Goal: Navigation & Orientation: Find specific page/section

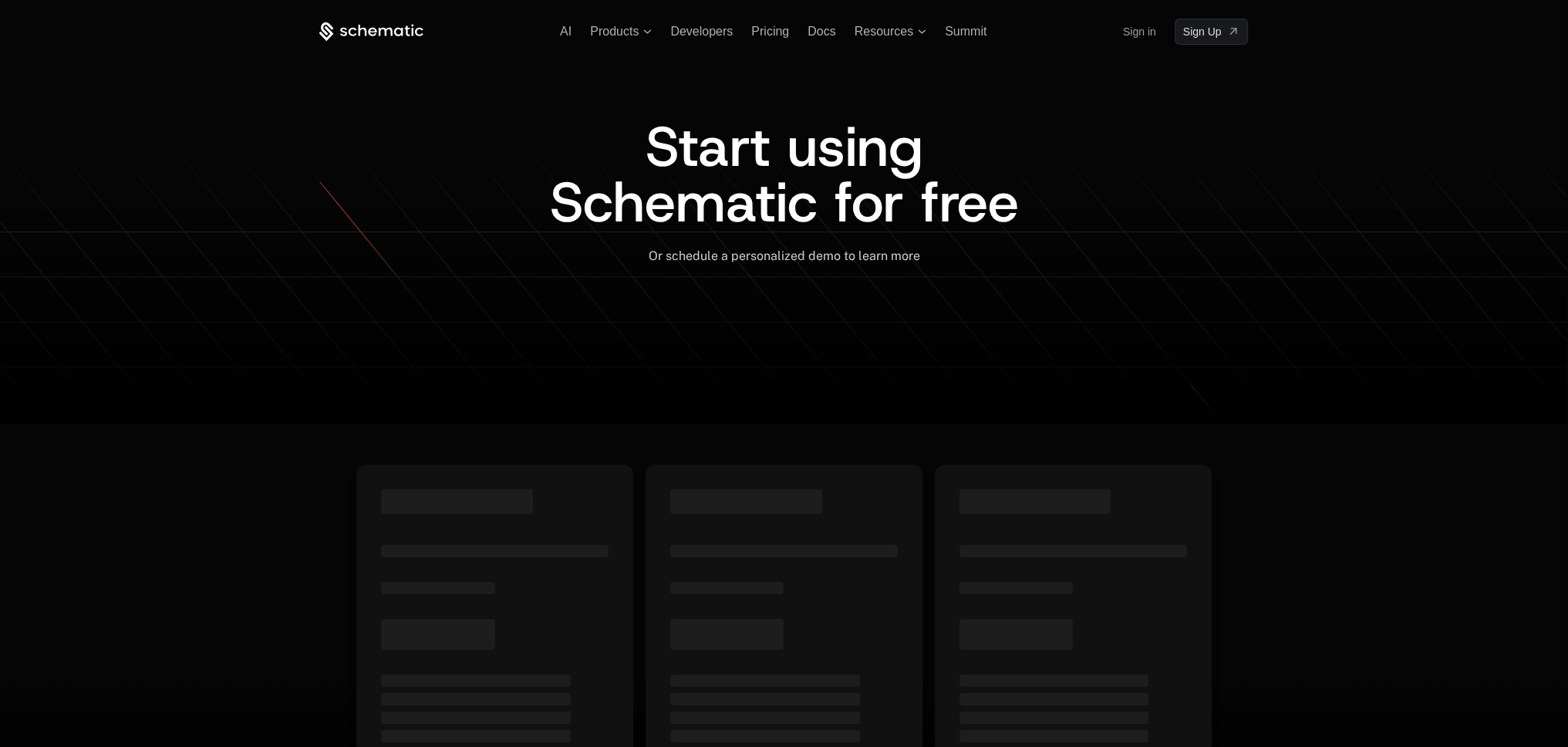
click at [1146, 33] on link "Sign in" at bounding box center [1140, 31] width 33 height 24
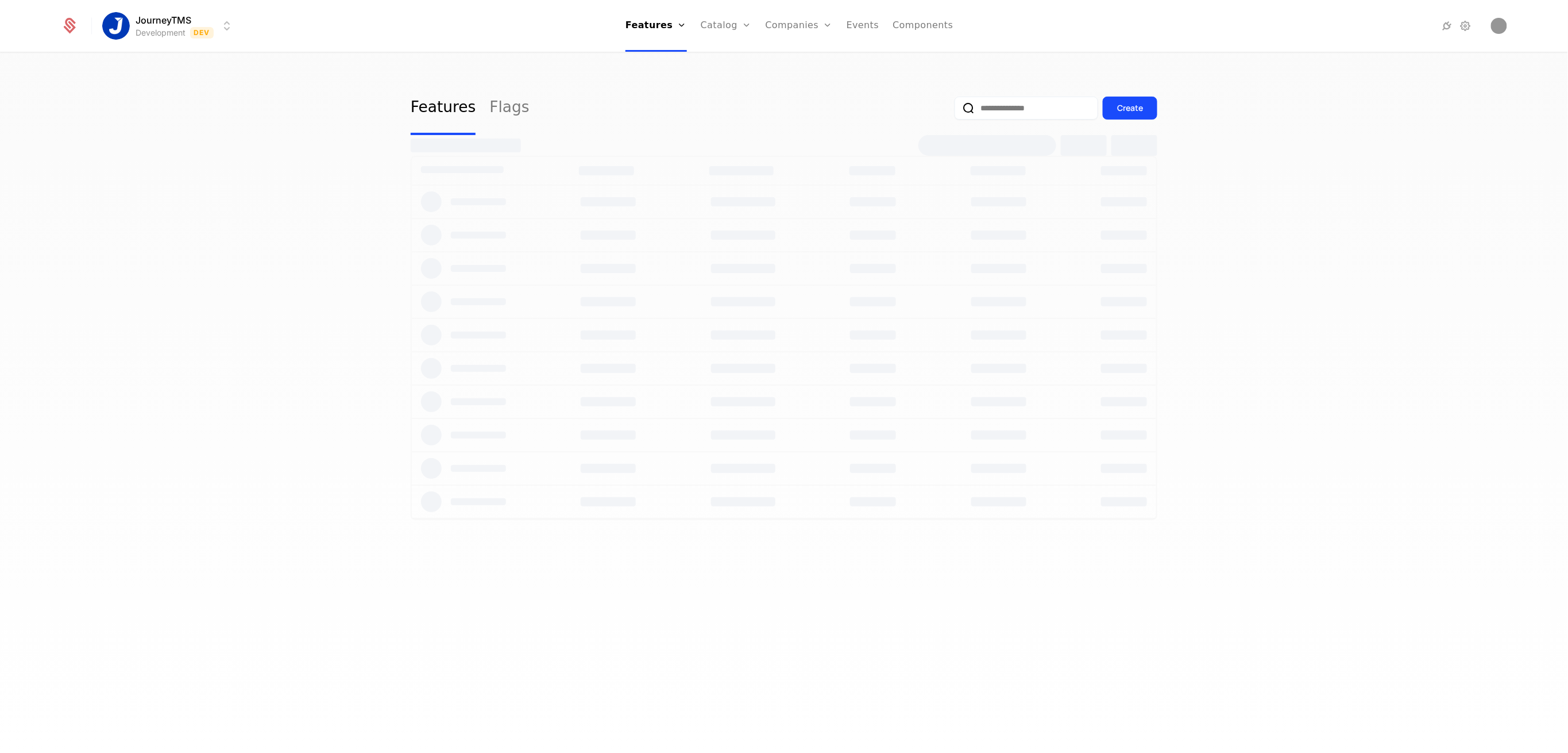
click at [161, 27] on html "JourneyTMS Development Dev Features Features Flags Catalog Plans Add Ons Credit…" at bounding box center [784, 376] width 1568 height 753
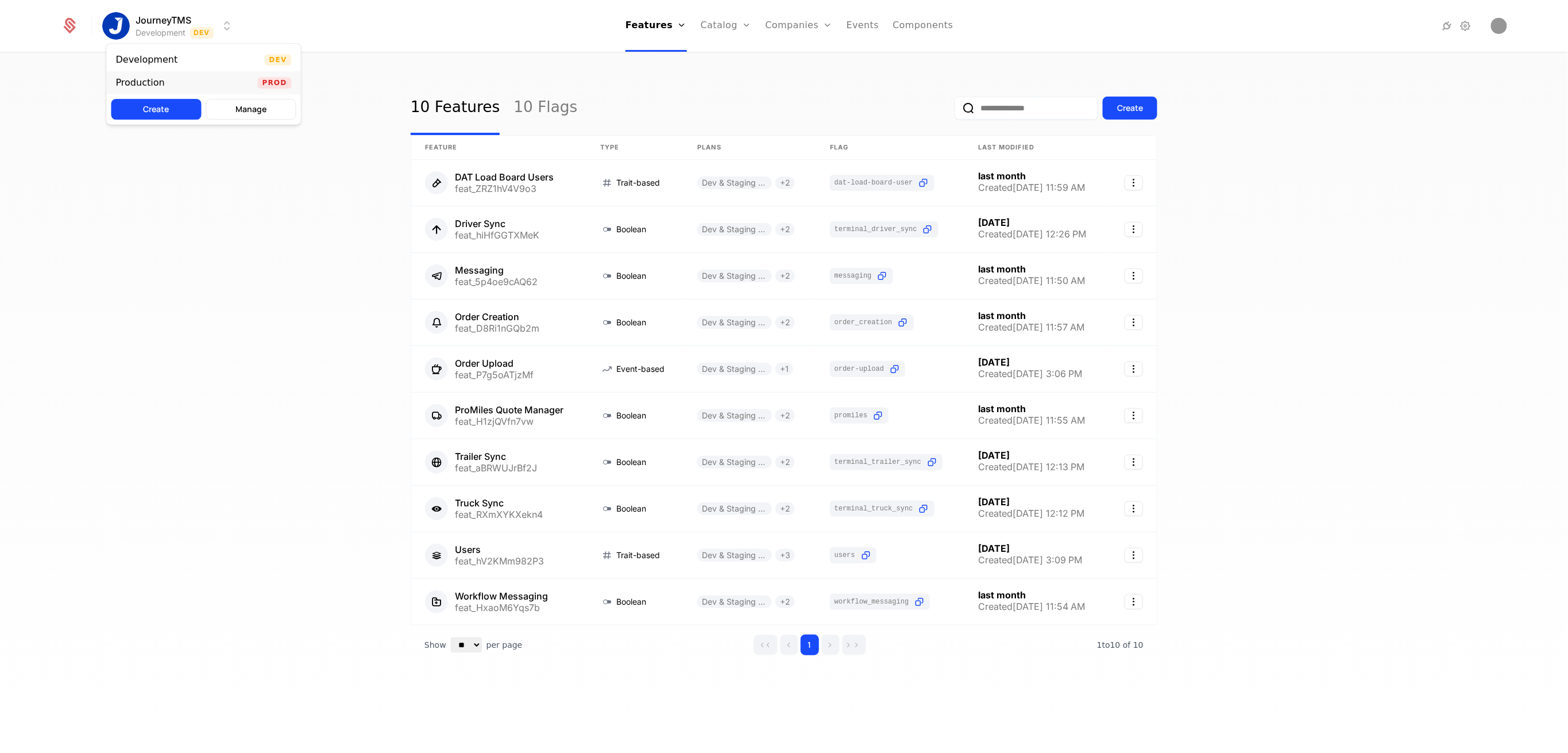
click at [191, 82] on div "Production Prod" at bounding box center [204, 82] width 194 height 23
click at [727, 67] on link "Plans" at bounding box center [742, 63] width 59 height 14
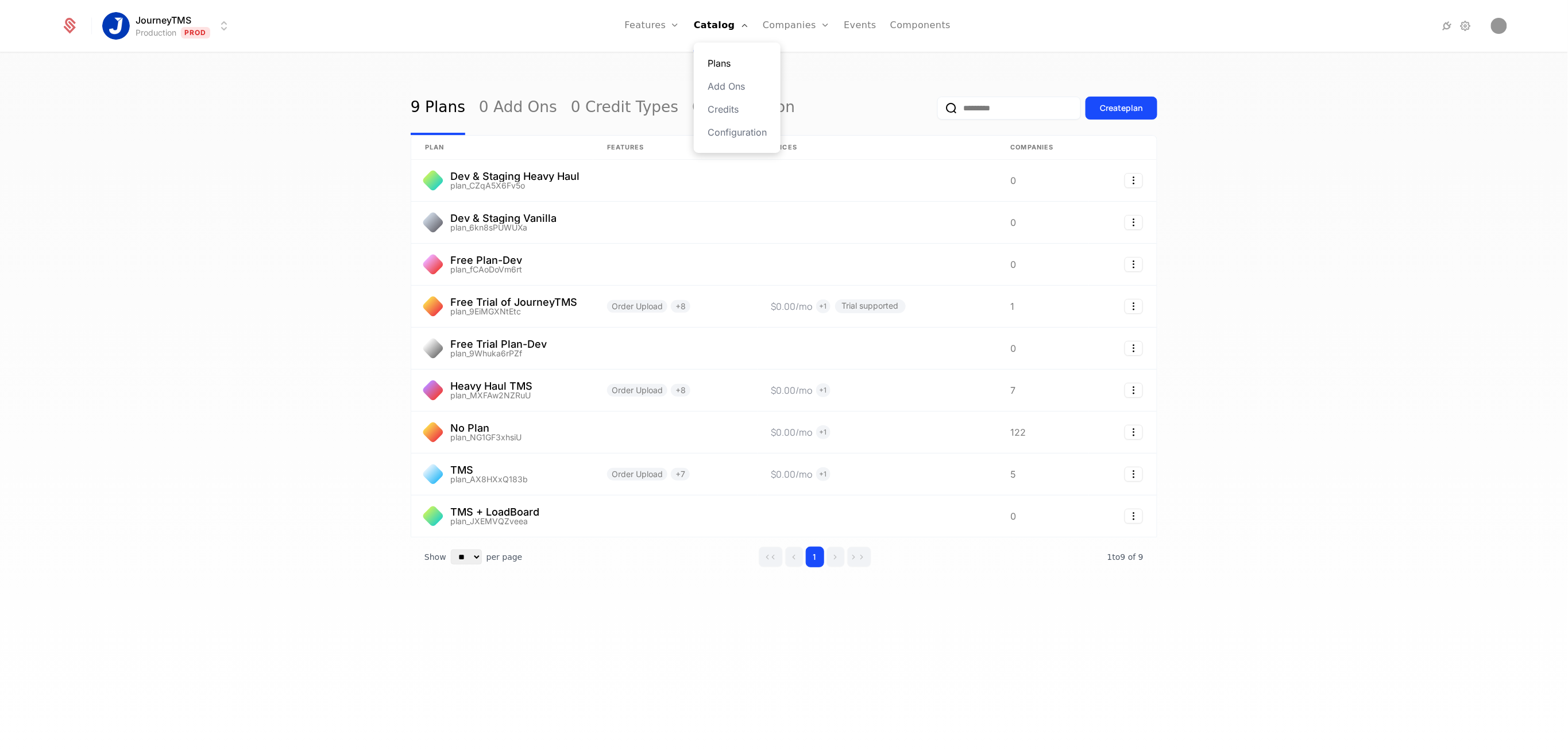
click at [727, 59] on link "Plans" at bounding box center [737, 63] width 59 height 14
click at [793, 54] on div "Companies Users" at bounding box center [803, 75] width 80 height 64
click at [793, 58] on link "Companies" at bounding box center [803, 63] width 53 height 14
